Goal: Check status: Check status

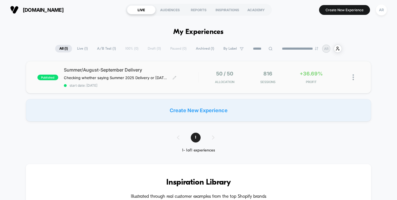
click at [189, 84] on span "start date: [DATE]" at bounding box center [131, 85] width 134 height 4
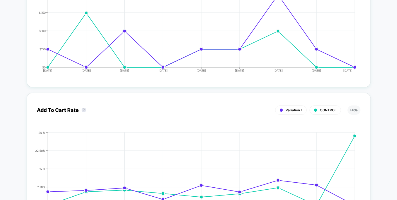
scroll to position [934, 0]
